Goal: Task Accomplishment & Management: Use online tool/utility

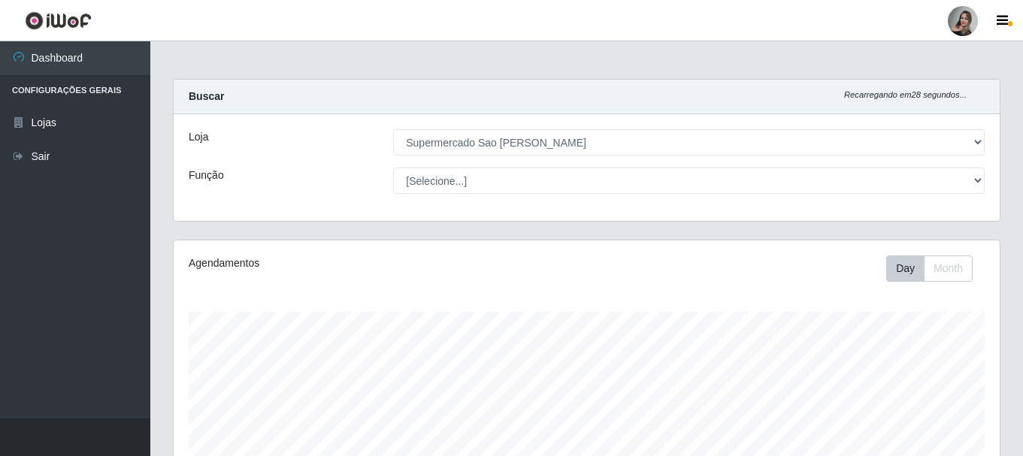
select select "383"
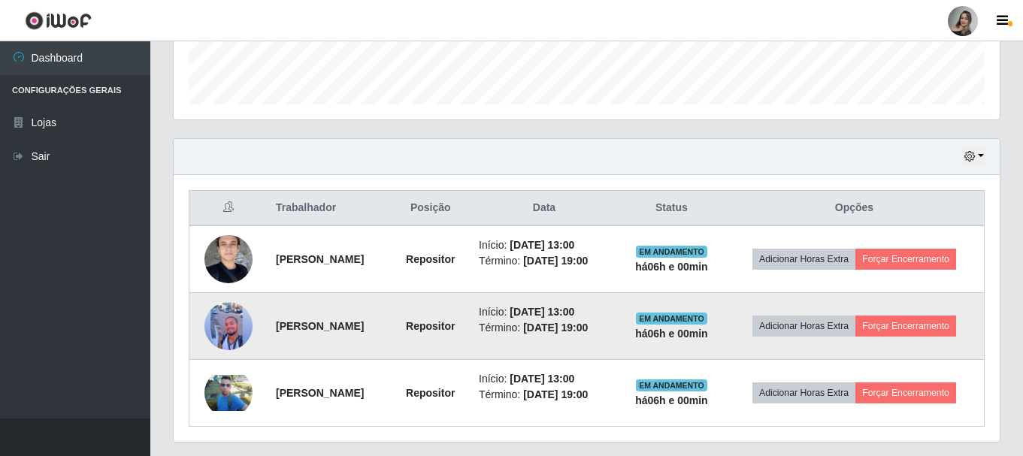
scroll to position [312, 826]
click at [896, 328] on button "Forçar Encerramento" at bounding box center [905, 326] width 101 height 21
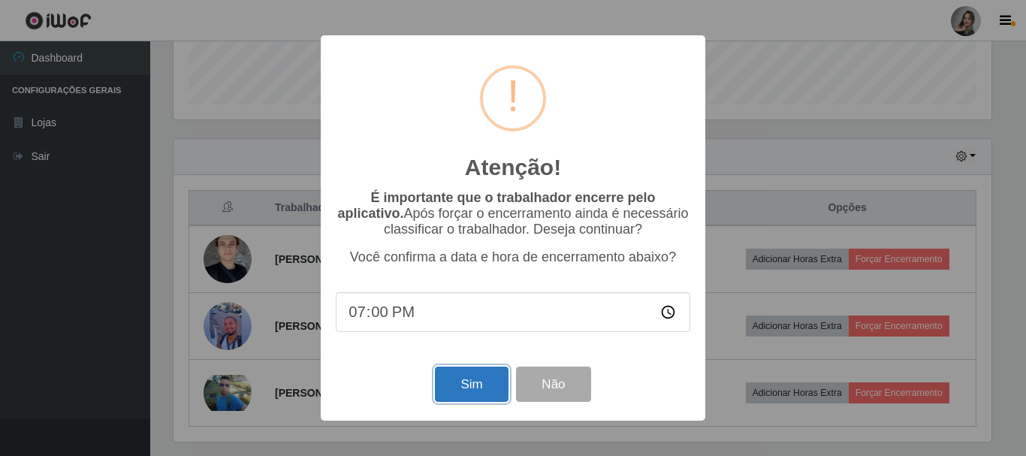
click at [455, 385] on button "Sim" at bounding box center [471, 384] width 73 height 35
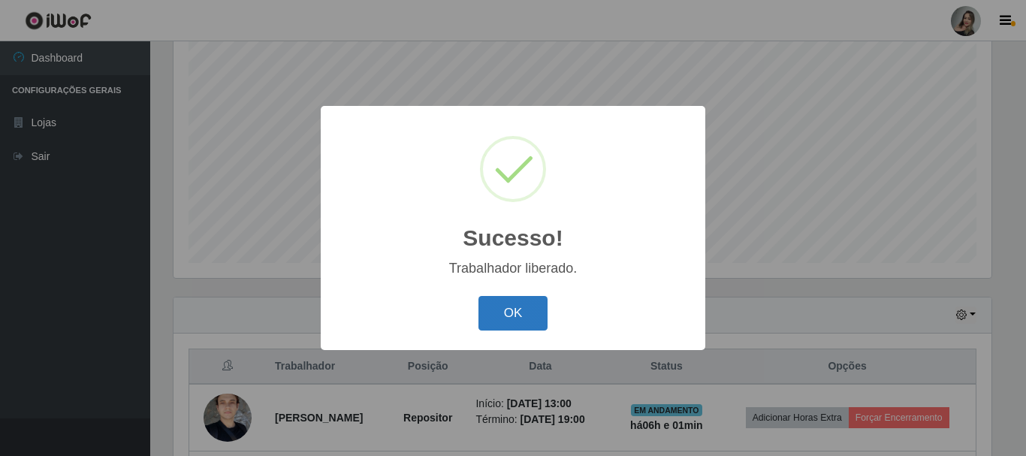
click at [515, 315] on button "OK" at bounding box center [514, 313] width 70 height 35
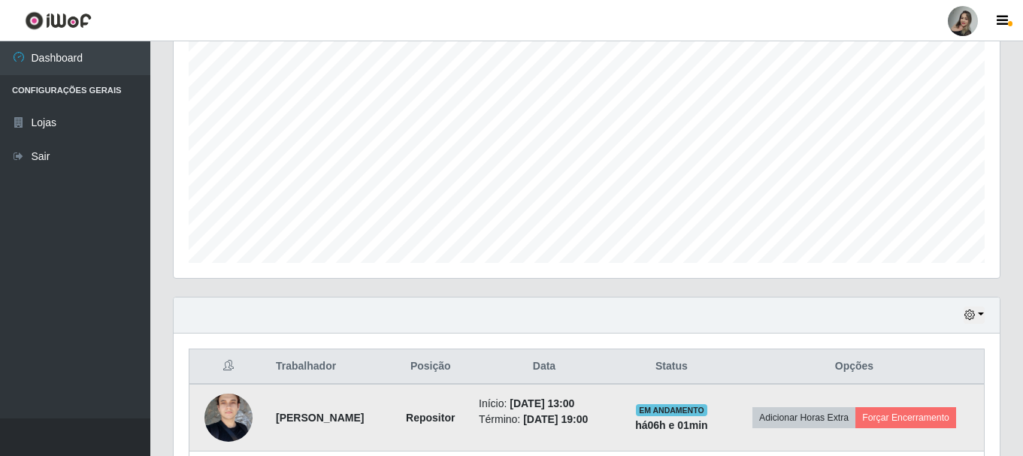
scroll to position [408, 0]
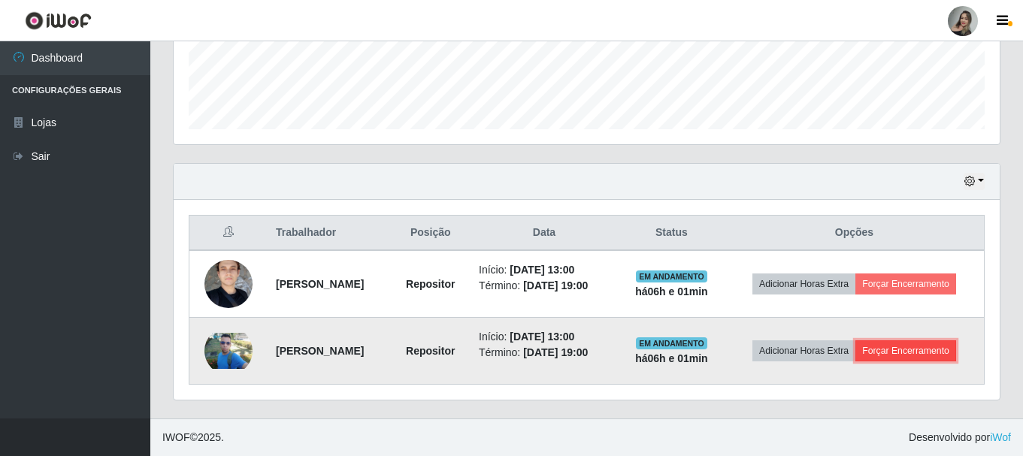
click at [930, 354] on button "Forçar Encerramento" at bounding box center [905, 350] width 101 height 21
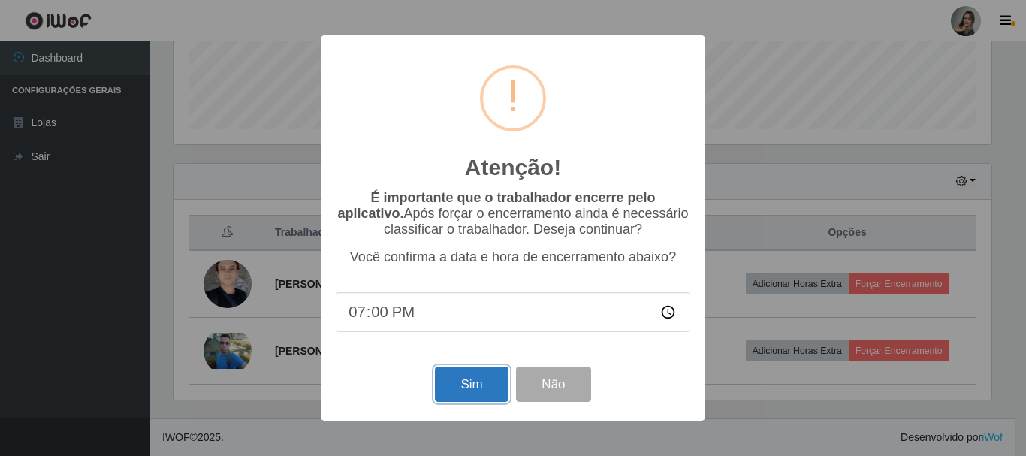
click at [470, 383] on button "Sim" at bounding box center [471, 384] width 73 height 35
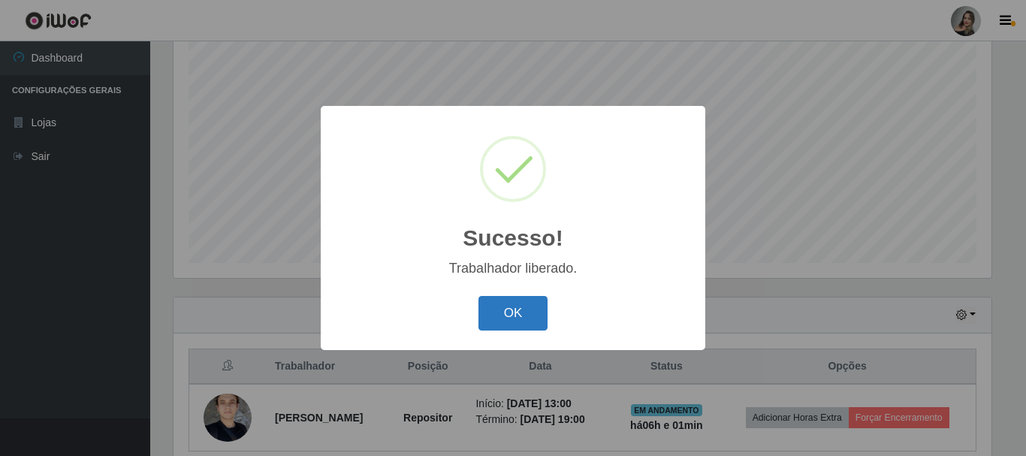
click at [545, 324] on button "OK" at bounding box center [514, 313] width 70 height 35
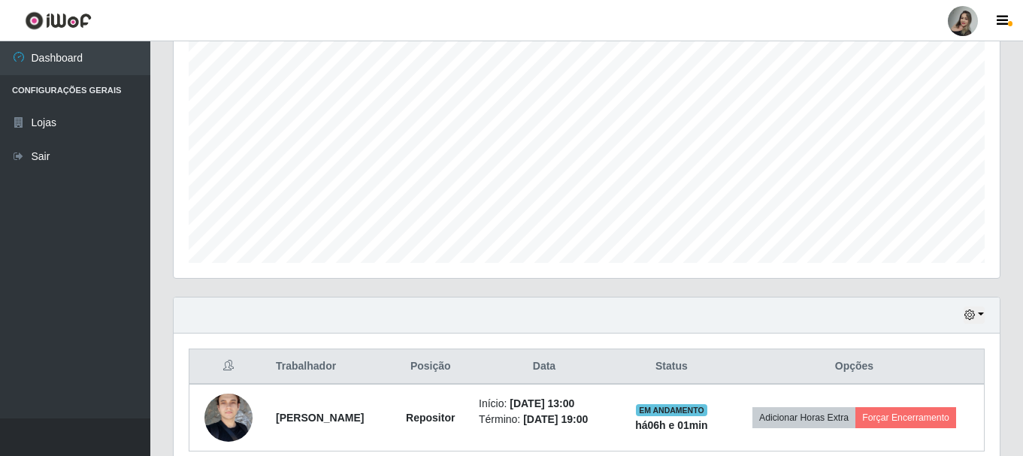
scroll to position [341, 0]
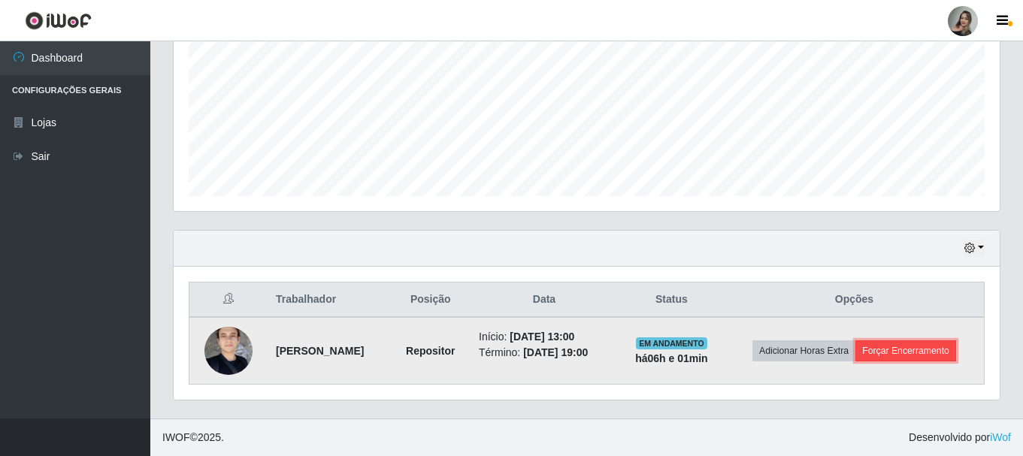
click at [919, 352] on button "Forçar Encerramento" at bounding box center [905, 350] width 101 height 21
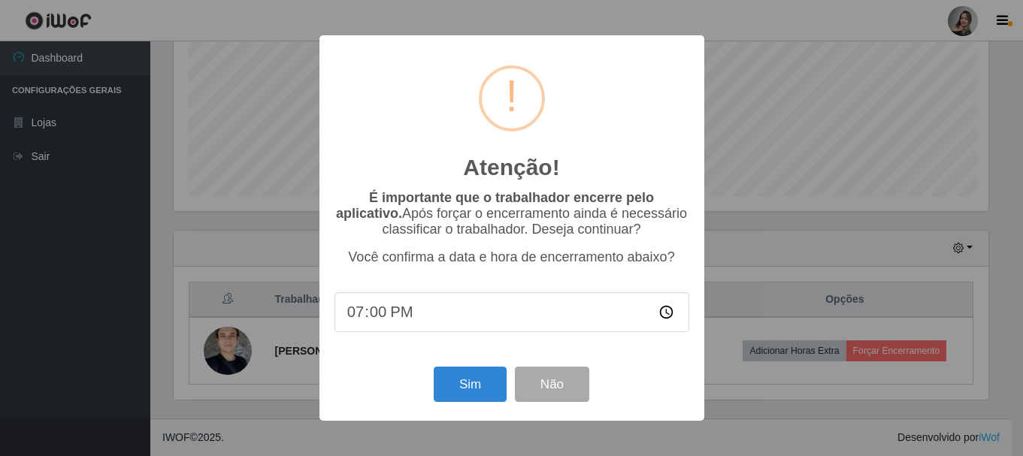
scroll to position [312, 818]
click at [480, 385] on button "Sim" at bounding box center [471, 384] width 73 height 35
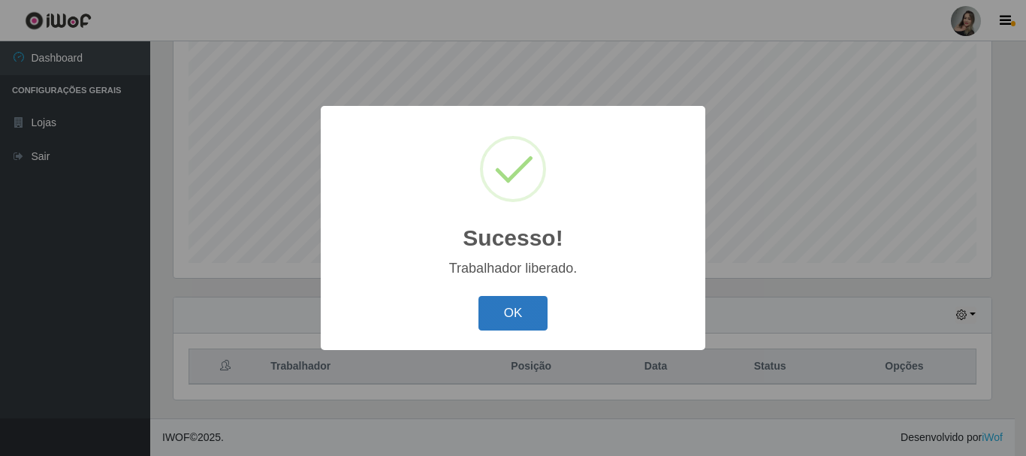
click at [511, 310] on button "OK" at bounding box center [514, 313] width 70 height 35
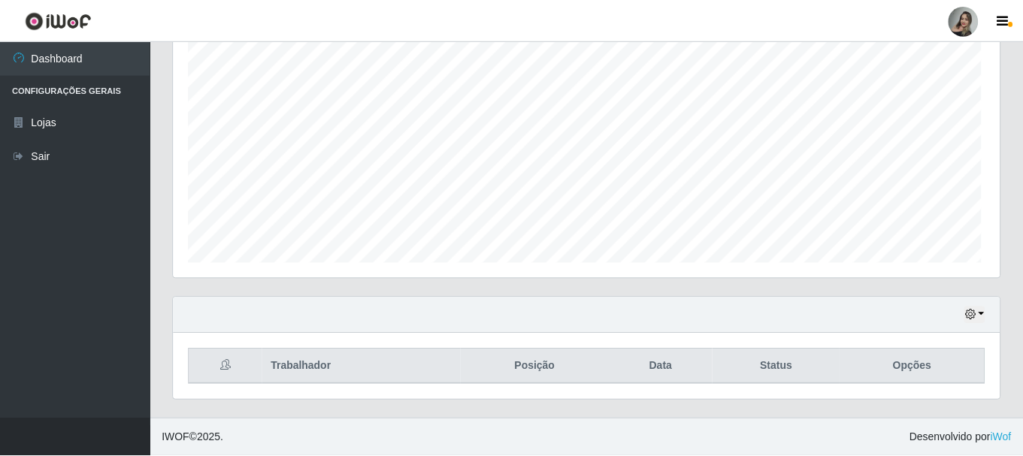
scroll to position [312, 826]
